Goal: Task Accomplishment & Management: Complete application form

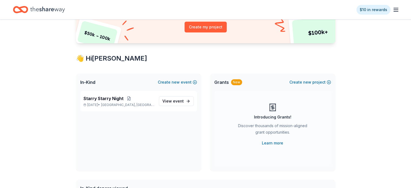
scroll to position [108, 0]
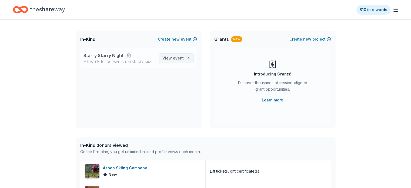
click at [181, 59] on span "event" at bounding box center [178, 58] width 11 height 5
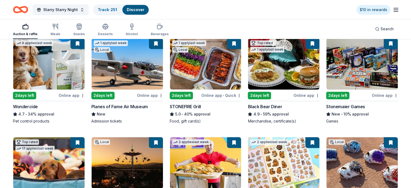
scroll to position [348, 0]
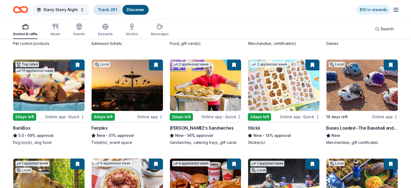
click at [115, 12] on div "Track · 251" at bounding box center [107, 10] width 28 height 10
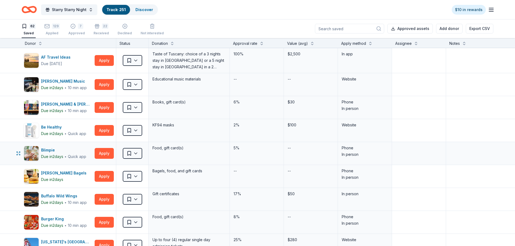
scroll to position [54, 0]
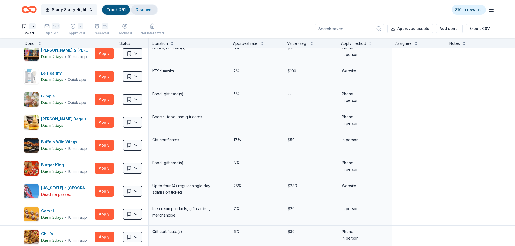
click at [148, 11] on link "Discover" at bounding box center [144, 9] width 18 height 5
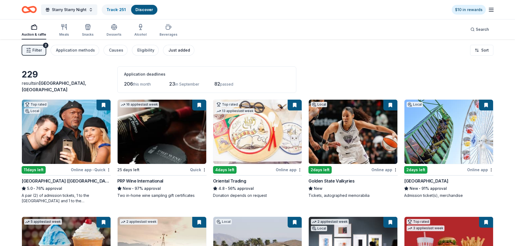
click at [172, 48] on div "Just added" at bounding box center [179, 50] width 22 height 6
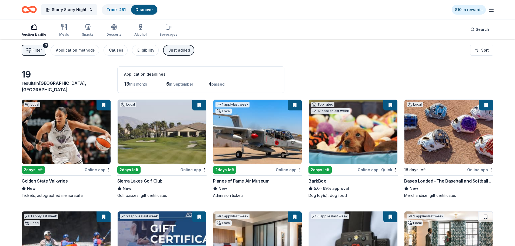
click at [39, 49] on span "Filter" at bounding box center [36, 50] width 9 height 6
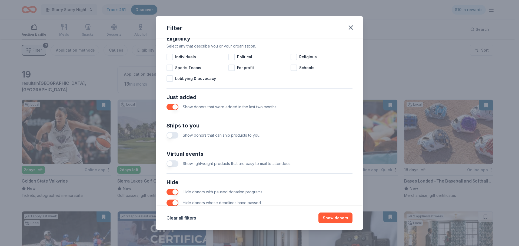
scroll to position [188, 0]
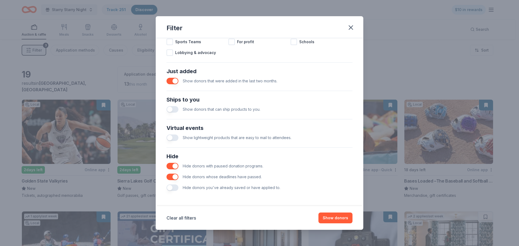
click at [171, 110] on button "button" at bounding box center [172, 109] width 12 height 6
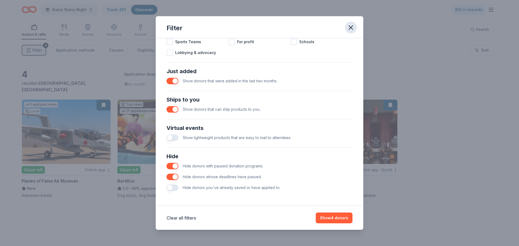
click at [349, 30] on icon "button" at bounding box center [351, 28] width 8 height 8
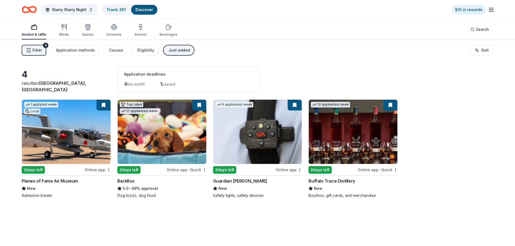
click at [40, 49] on span "Filter" at bounding box center [36, 50] width 9 height 6
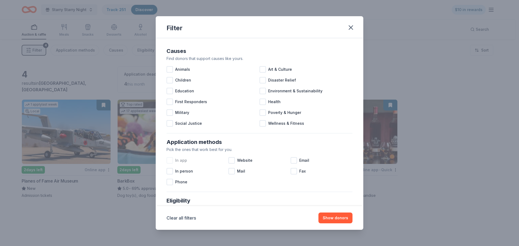
scroll to position [188, 0]
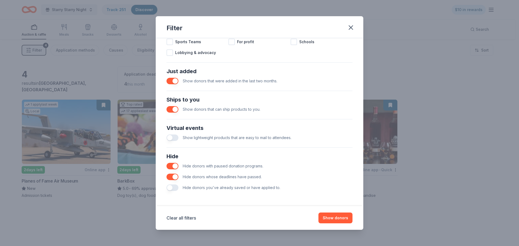
click at [170, 112] on button "button" at bounding box center [172, 109] width 12 height 6
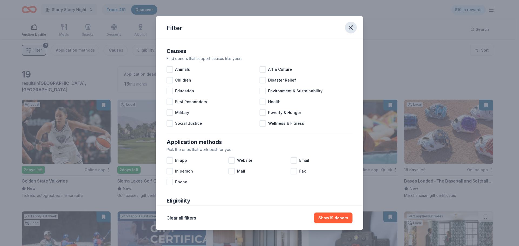
click at [348, 29] on icon "button" at bounding box center [351, 28] width 8 height 8
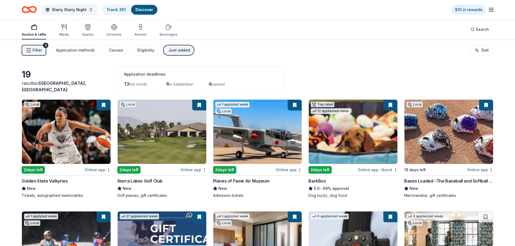
click at [183, 53] on div "Just added" at bounding box center [179, 50] width 22 height 6
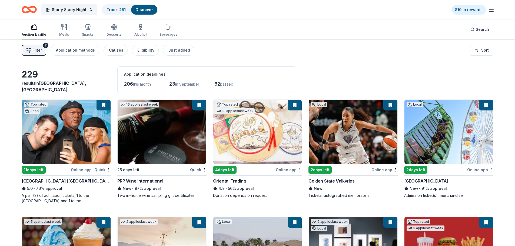
click at [188, 84] on span "in September" at bounding box center [187, 84] width 24 height 5
click at [411, 50] on html "Starry Starry Night Track · 251 Discover $10 in rewards Auction & raffle Meals …" at bounding box center [257, 123] width 515 height 246
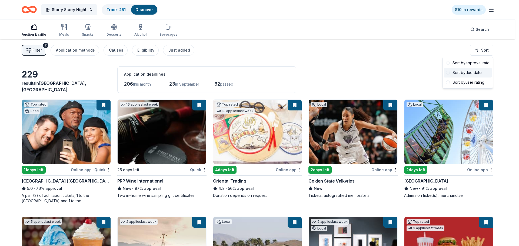
click at [411, 73] on div "Sort by due date" at bounding box center [468, 73] width 48 height 10
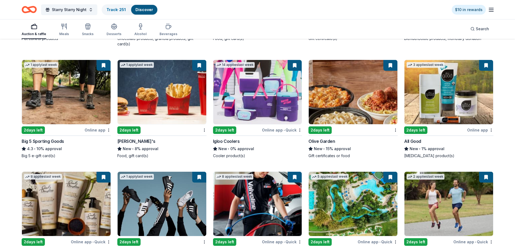
scroll to position [946, 0]
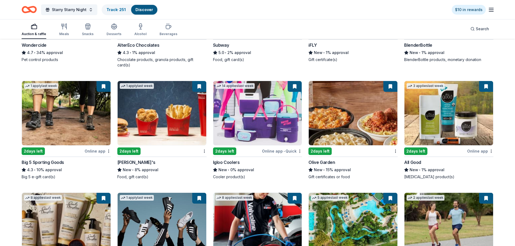
click at [244, 103] on img at bounding box center [257, 113] width 89 height 64
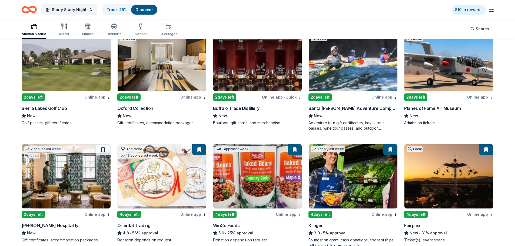
scroll to position [4344, 0]
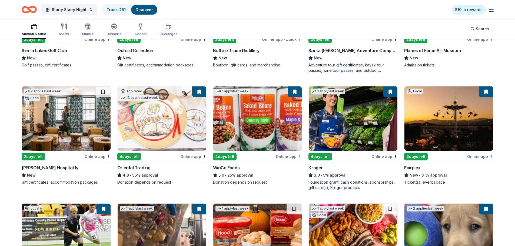
click at [73, 125] on img at bounding box center [66, 118] width 89 height 64
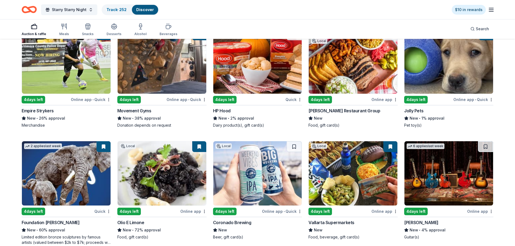
scroll to position [4573, 0]
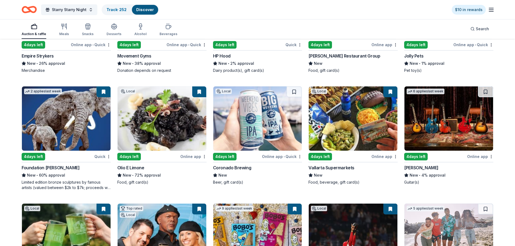
click at [411, 133] on img at bounding box center [448, 118] width 89 height 64
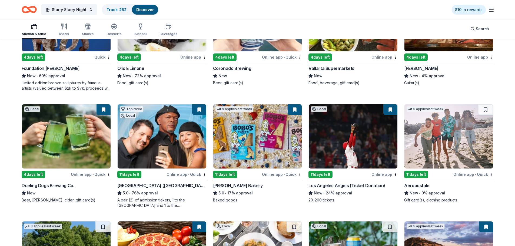
scroll to position [4780, 0]
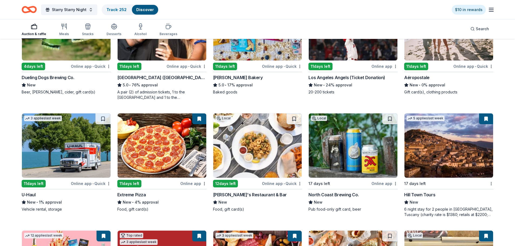
click at [270, 143] on img at bounding box center [257, 145] width 89 height 64
click at [260, 137] on img at bounding box center [257, 145] width 89 height 64
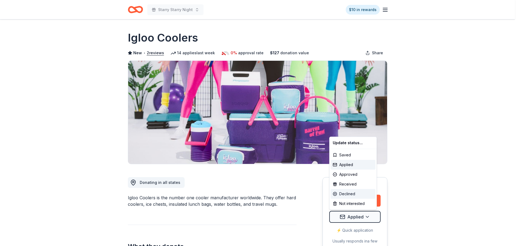
click at [354, 197] on div "Declined" at bounding box center [352, 194] width 45 height 10
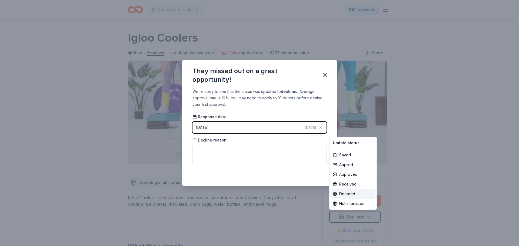
click at [204, 126] on html "Starry Starry Night $10 in rewards Due in 2 days Share Igloo Coolers New • 2 re…" at bounding box center [259, 123] width 519 height 246
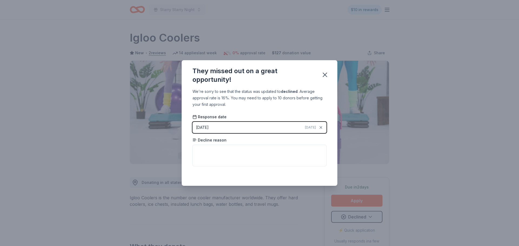
click at [206, 127] on div "08/26/2025" at bounding box center [202, 127] width 13 height 6
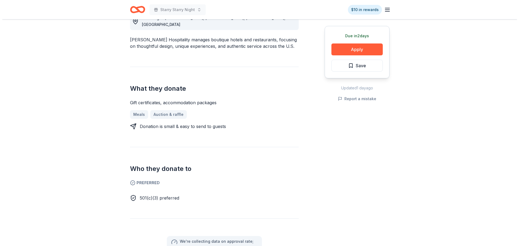
scroll to position [54, 0]
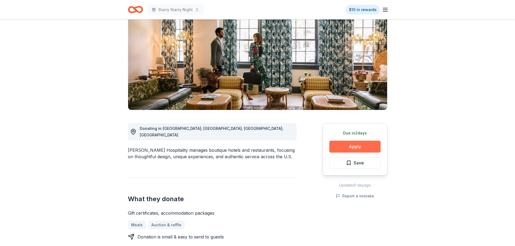
click at [353, 150] on button "Apply" at bounding box center [354, 147] width 51 height 12
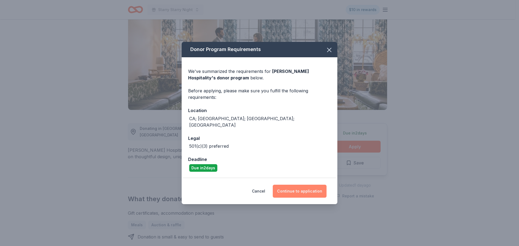
click at [298, 185] on button "Continue to application" at bounding box center [300, 191] width 54 height 13
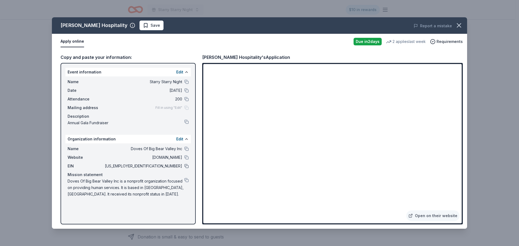
click at [186, 167] on button at bounding box center [186, 166] width 4 height 4
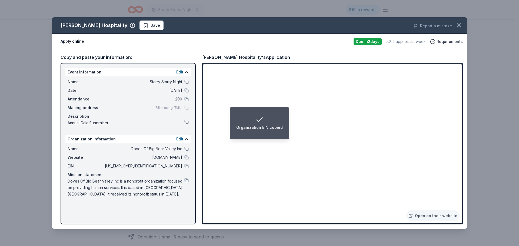
click at [186, 179] on button at bounding box center [186, 180] width 4 height 4
click at [186, 157] on button at bounding box center [186, 157] width 4 height 4
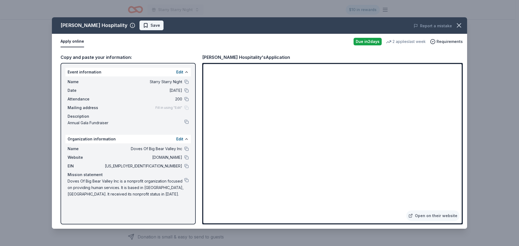
click at [143, 25] on span "Save" at bounding box center [151, 25] width 17 height 6
click at [119, 25] on html "Starry Starry Night $10 in rewards Due in 2 days Share Oliver Hospitality New 2…" at bounding box center [259, 69] width 519 height 246
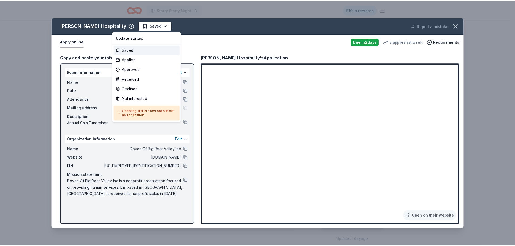
scroll to position [0, 0]
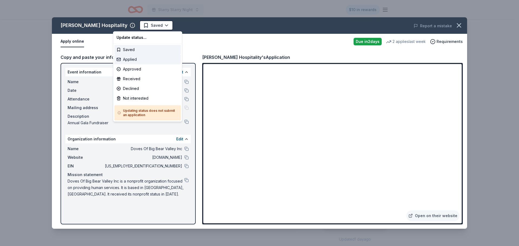
click at [131, 61] on div "Applied" at bounding box center [147, 60] width 66 height 10
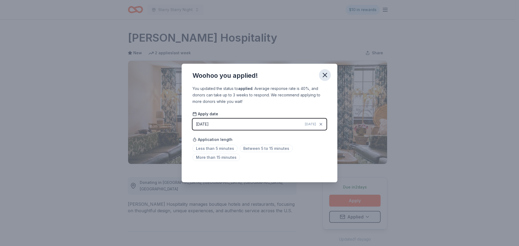
click at [326, 78] on icon "button" at bounding box center [325, 75] width 8 height 8
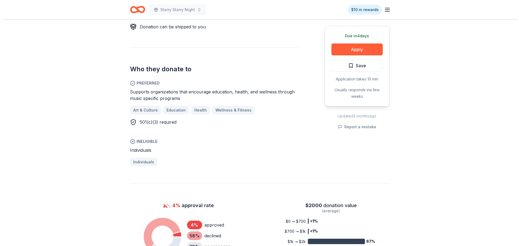
scroll to position [189, 0]
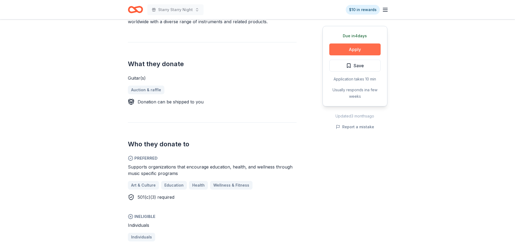
click at [347, 54] on button "Apply" at bounding box center [354, 49] width 51 height 12
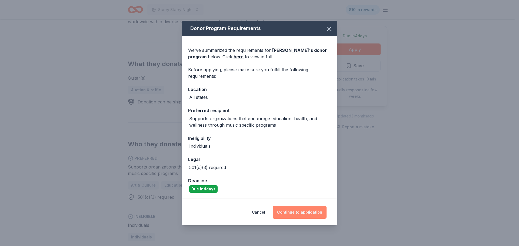
click at [308, 211] on button "Continue to application" at bounding box center [300, 212] width 54 height 13
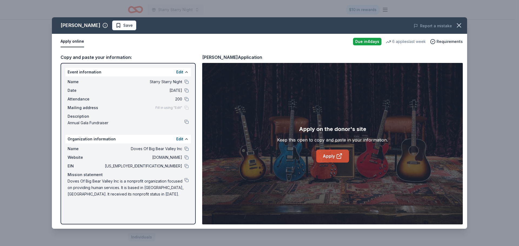
click at [329, 155] on link "Apply" at bounding box center [332, 156] width 33 height 13
click at [184, 167] on button at bounding box center [186, 166] width 4 height 4
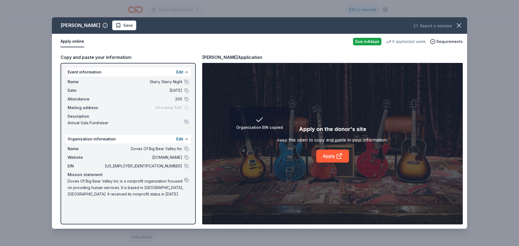
click at [185, 179] on button at bounding box center [186, 180] width 4 height 4
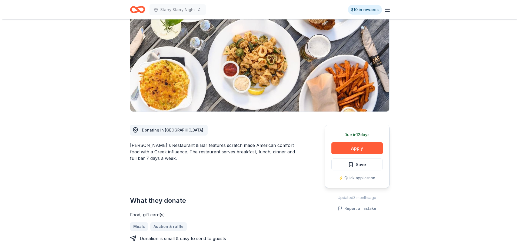
scroll to position [54, 0]
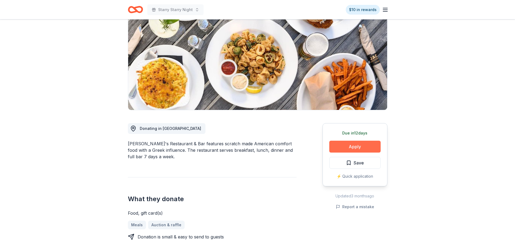
click at [344, 147] on button "Apply" at bounding box center [354, 147] width 51 height 12
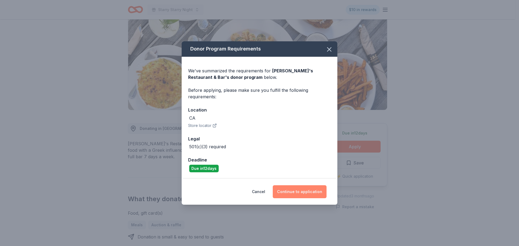
click at [298, 191] on button "Continue to application" at bounding box center [300, 191] width 54 height 13
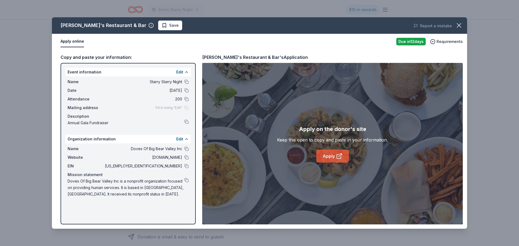
click at [330, 157] on link "Apply" at bounding box center [332, 156] width 33 height 13
click at [185, 167] on button at bounding box center [186, 166] width 4 height 4
click at [186, 180] on button at bounding box center [186, 180] width 4 height 4
